Goal: Information Seeking & Learning: Learn about a topic

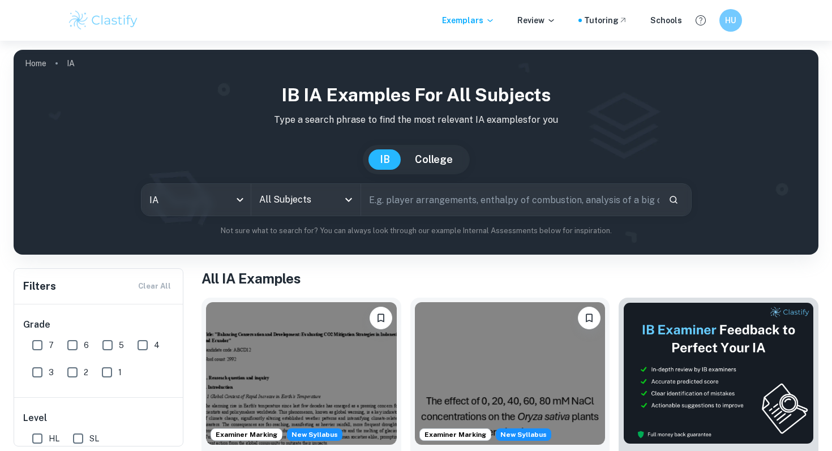
click at [272, 205] on input "All Subjects" at bounding box center [297, 200] width 82 height 22
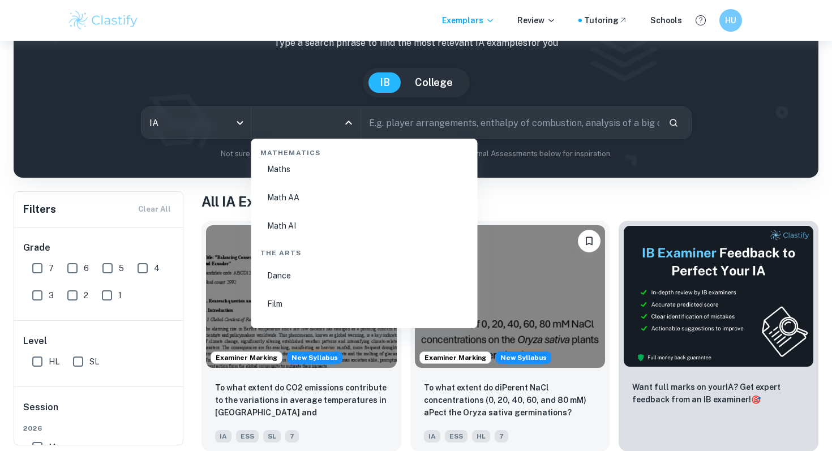
scroll to position [78, 0]
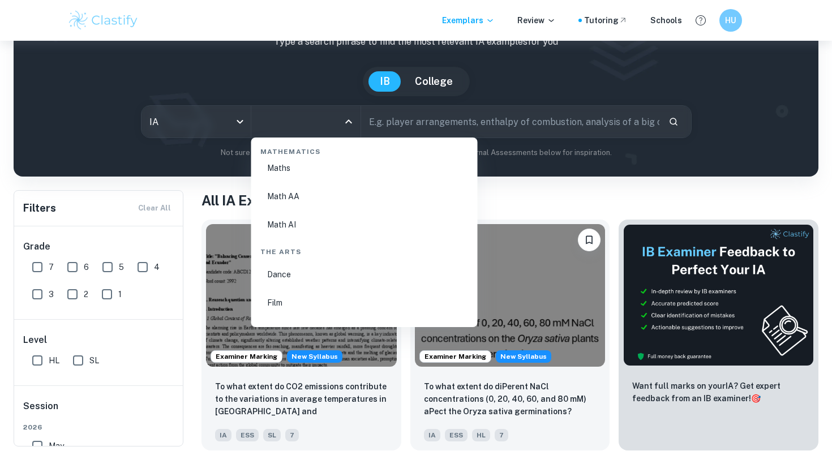
click at [282, 198] on li "Math AA" at bounding box center [364, 196] width 217 height 26
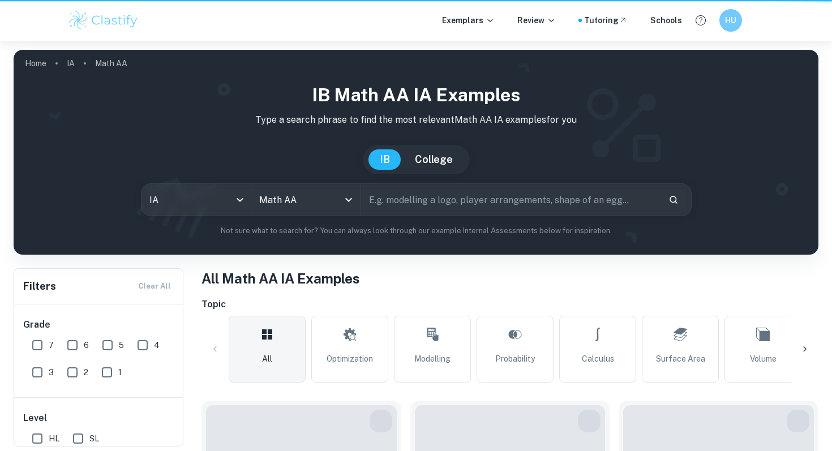
click at [415, 120] on p "Type a search phrase to find the most relevant Math AA IA examples for you" at bounding box center [416, 120] width 787 height 14
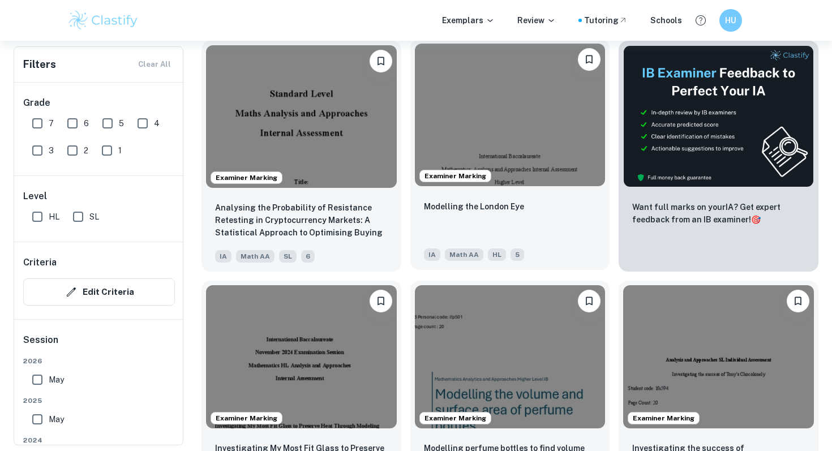
scroll to position [362, 0]
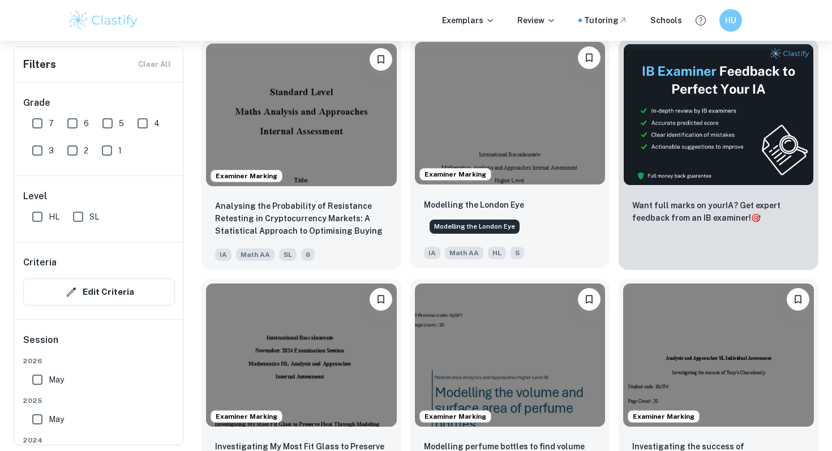
click at [457, 206] on p "Modelling the London Eye" at bounding box center [474, 205] width 100 height 12
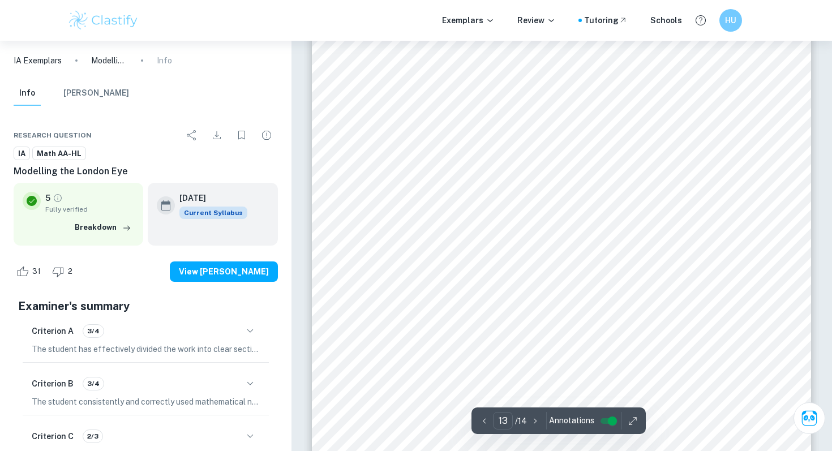
scroll to position [8852, 0]
type input "12"
